Goal: Task Accomplishment & Management: Complete application form

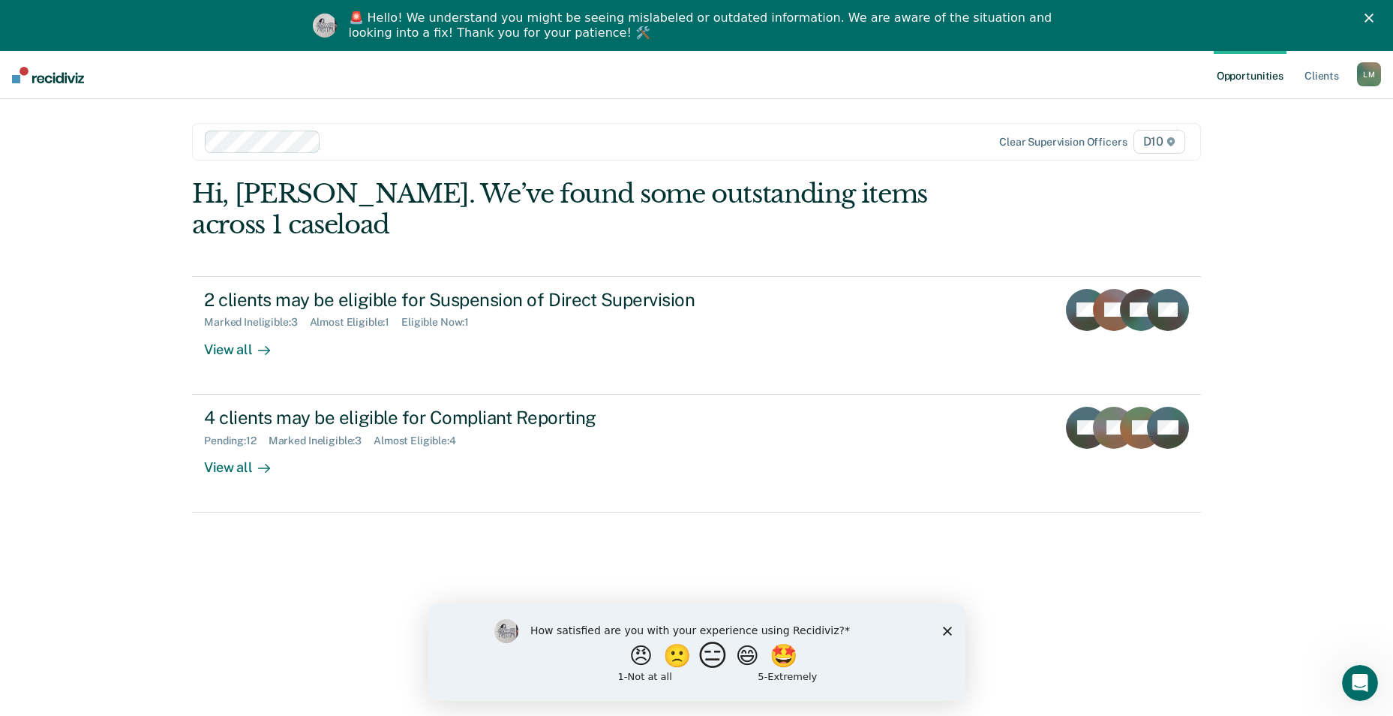
click at [712, 663] on button "😑" at bounding box center [714, 655] width 35 height 30
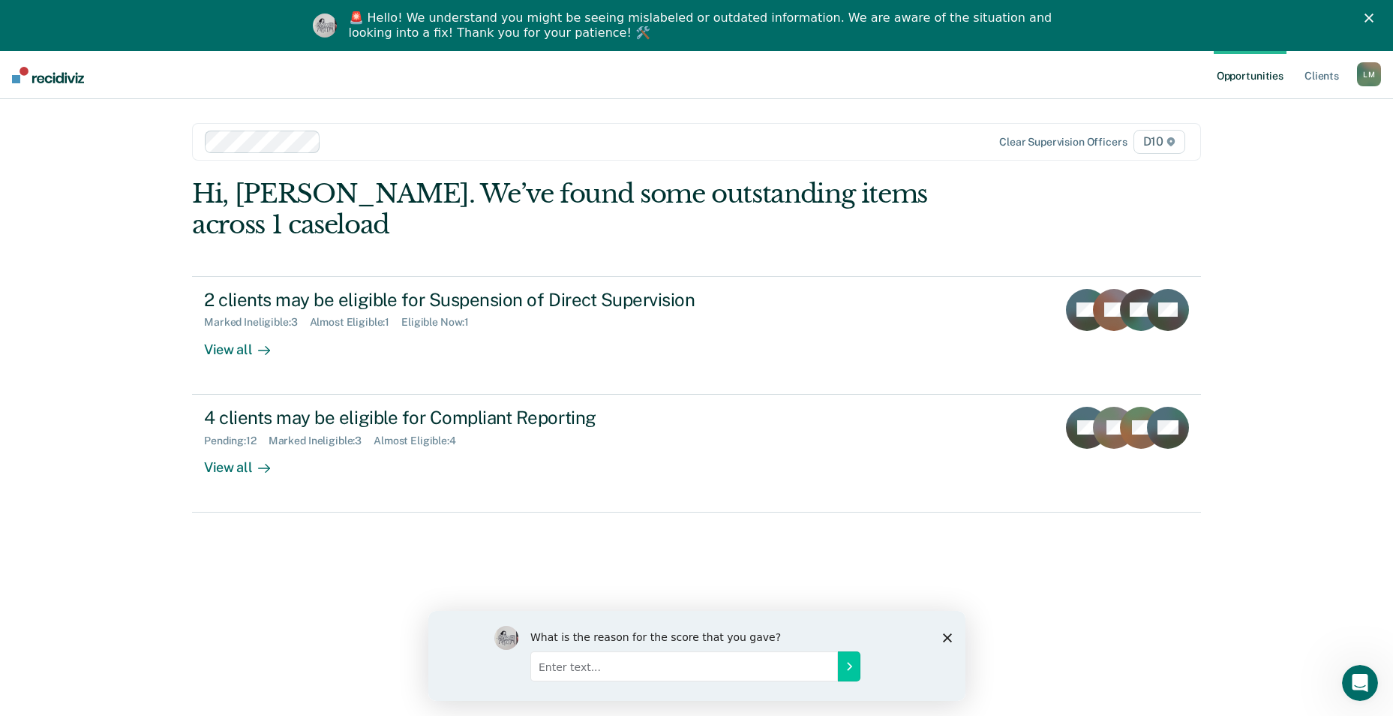
click at [942, 635] on icon "Close survey" at bounding box center [946, 636] width 9 height 9
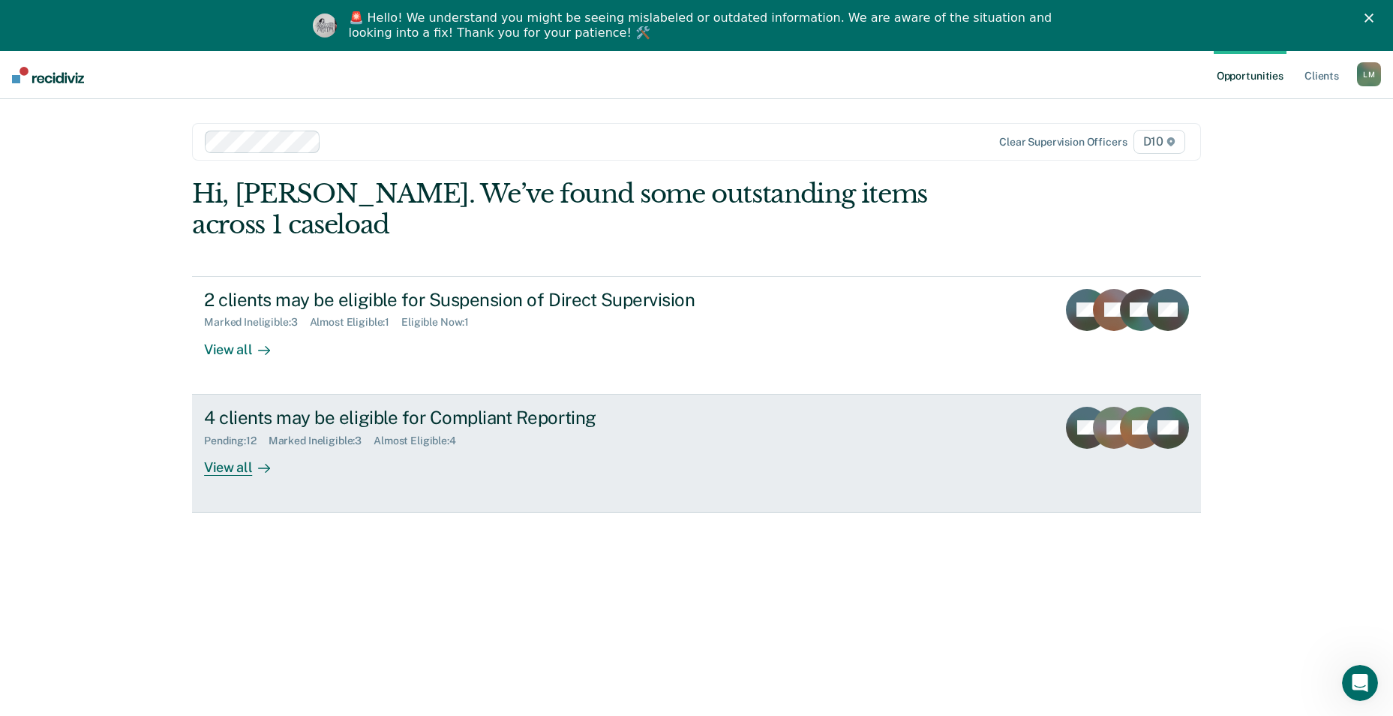
click at [397, 425] on div "4 clients may be eligible for Compliant Reporting Pending : 12 Marked Ineligibl…" at bounding box center [485, 441] width 563 height 69
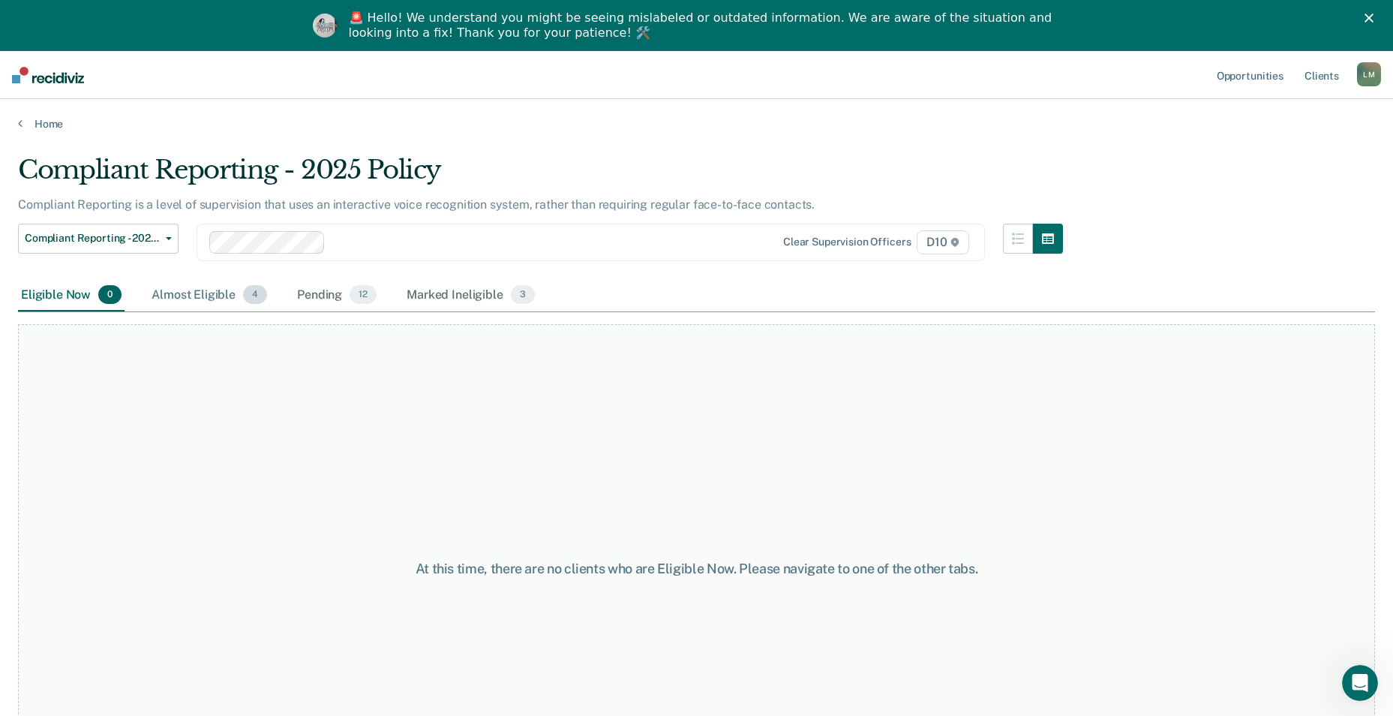
click at [186, 302] on div "Almost Eligible 4" at bounding box center [210, 295] width 122 height 33
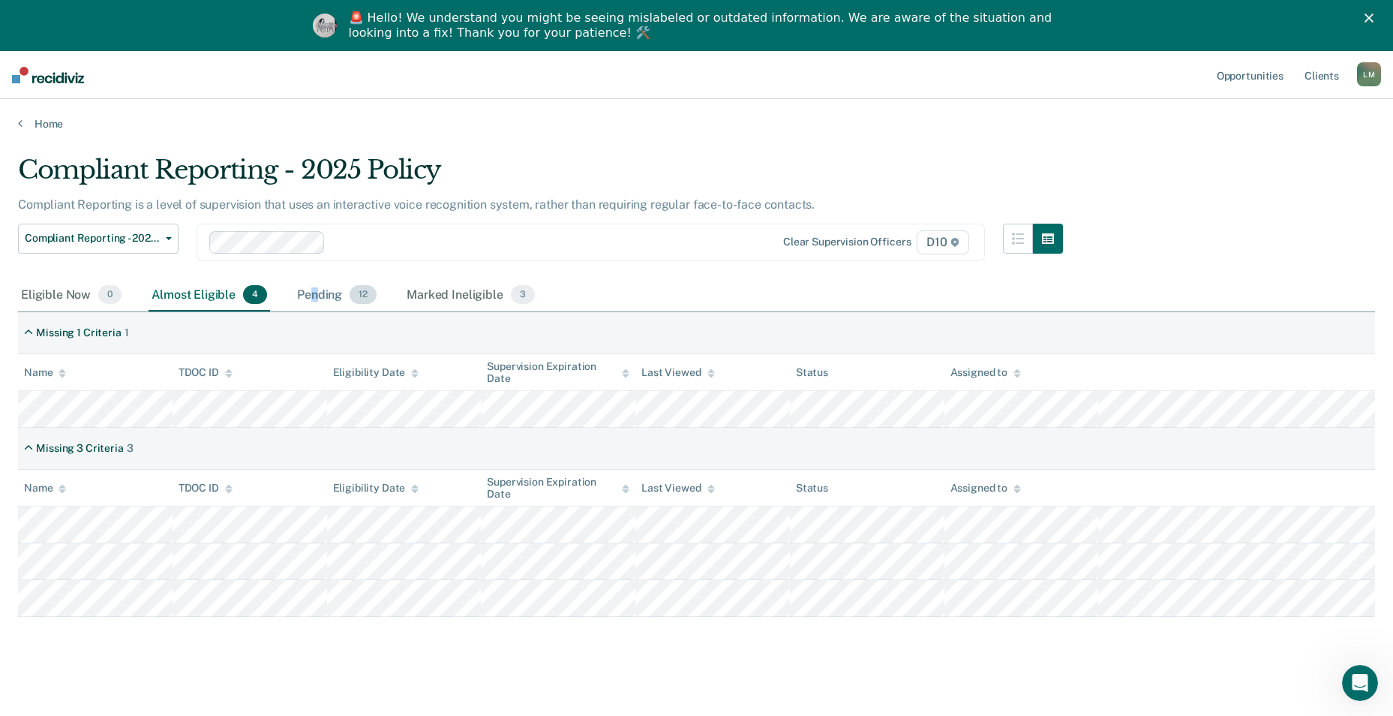
click at [314, 299] on div "Pending 12" at bounding box center [337, 295] width 86 height 33
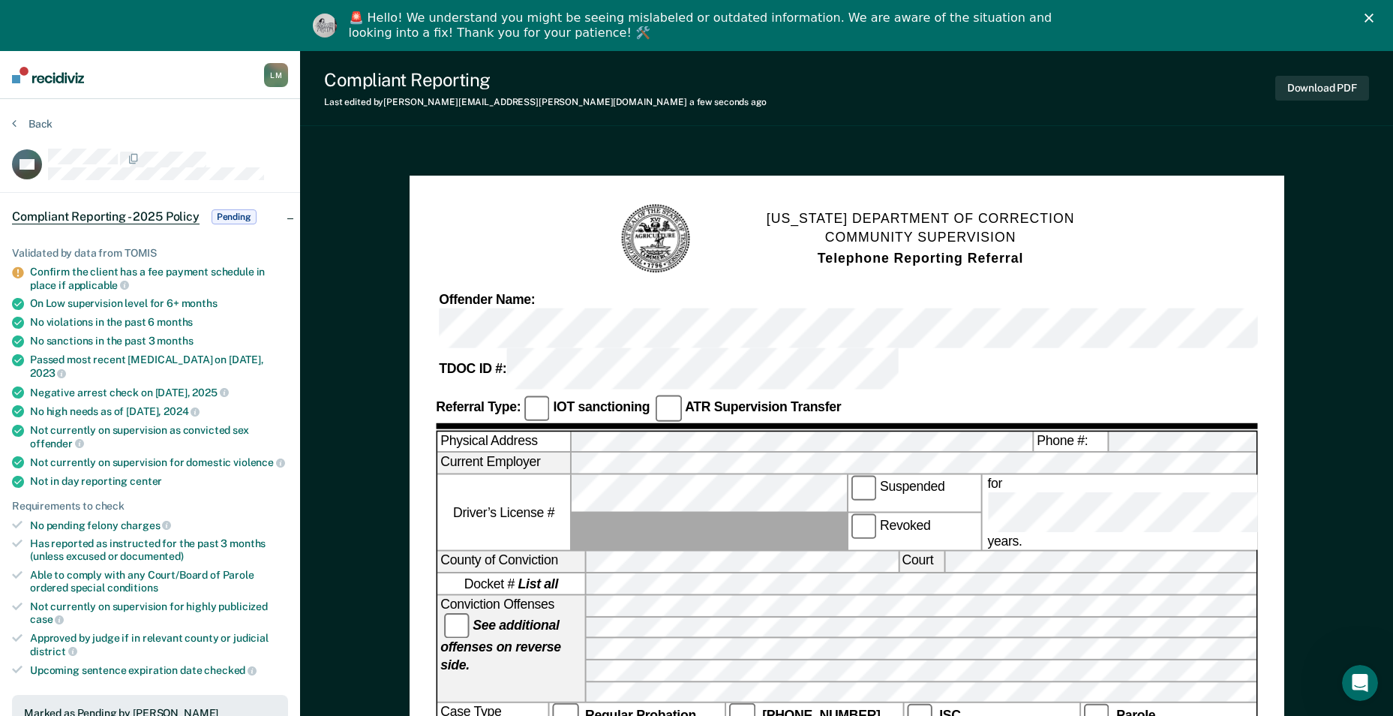
drag, startPoint x: 1400, startPoint y: 316, endPoint x: 1378, endPoint y: 50, distance: 266.5
click at [1331, 86] on button "Download PDF" at bounding box center [1322, 88] width 94 height 25
